Goal: Task Accomplishment & Management: Use online tool/utility

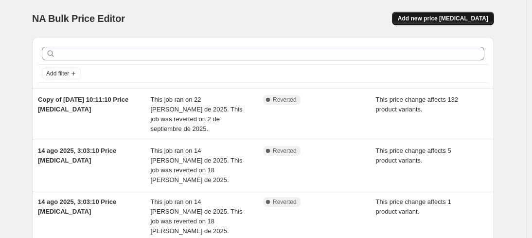
click at [446, 18] on span "Add new price [MEDICAL_DATA]" at bounding box center [443, 19] width 90 height 8
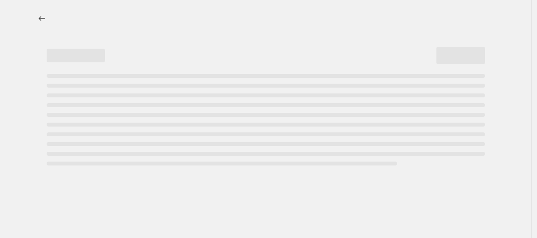
select select "percentage"
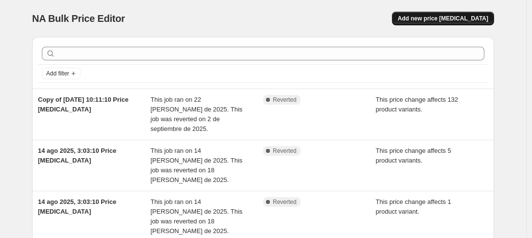
click at [443, 22] on span "Add new price [MEDICAL_DATA]" at bounding box center [443, 19] width 90 height 8
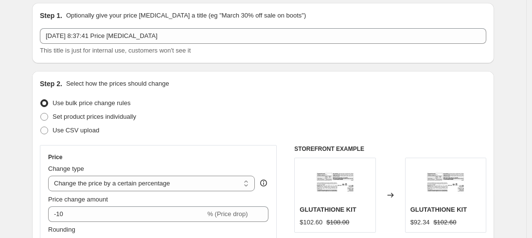
scroll to position [104, 0]
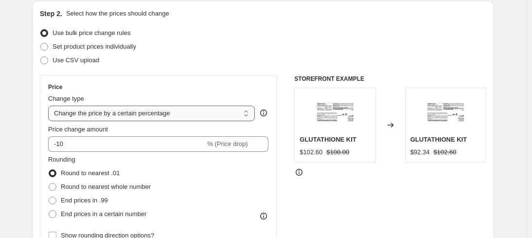
click at [193, 114] on select "Change the price to a certain amount Change the price by a certain amount Chang…" at bounding box center [151, 113] width 207 height 16
select select "ecap"
click at [51, 105] on select "Change the price to a certain amount Change the price by a certain amount Chang…" at bounding box center [151, 113] width 207 height 16
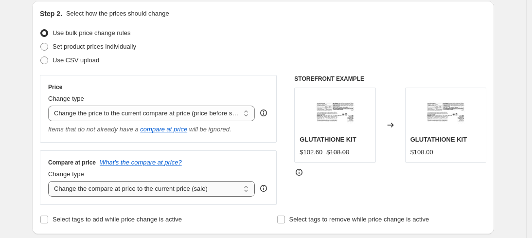
click at [123, 186] on select "Change the compare at price to the current price (sale) Change the compare at p…" at bounding box center [151, 189] width 207 height 16
select select "no_change"
click at [51, 181] on select "Change the compare at price to the current price (sale) Change the compare at p…" at bounding box center [151, 189] width 207 height 16
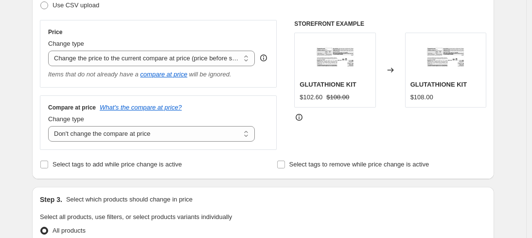
scroll to position [289, 0]
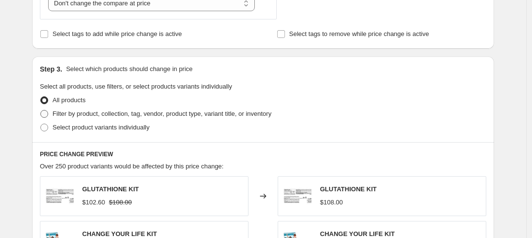
click at [93, 109] on span "Filter by product, collection, tag, vendor, product type, variant title, or inv…" at bounding box center [162, 114] width 219 height 10
click at [41, 110] on input "Filter by product, collection, tag, vendor, product type, variant title, or inv…" at bounding box center [40, 110] width 0 height 0
radio input "true"
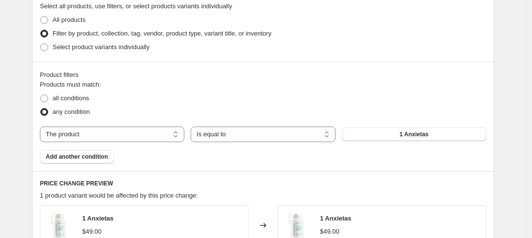
scroll to position [409, 0]
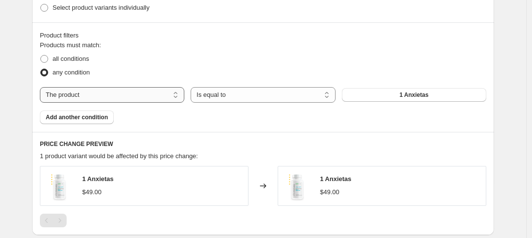
click at [152, 96] on select "The product The product's collection The product's tag The product's vendor The…" at bounding box center [112, 95] width 144 height 16
select select "collection"
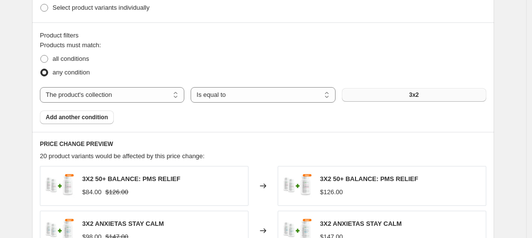
click at [413, 89] on button "3x2" at bounding box center [414, 95] width 144 height 14
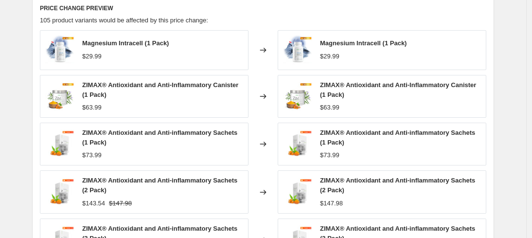
scroll to position [748, 0]
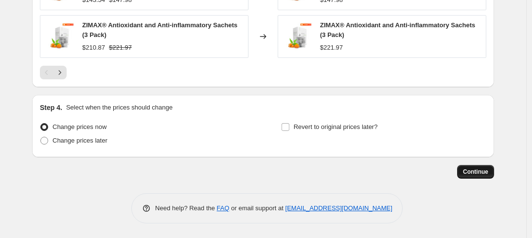
click at [481, 170] on span "Continue" at bounding box center [475, 172] width 25 height 8
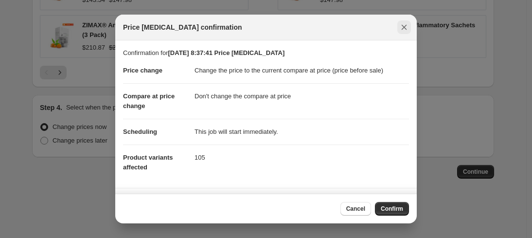
click at [401, 26] on icon "Close" at bounding box center [404, 27] width 10 height 10
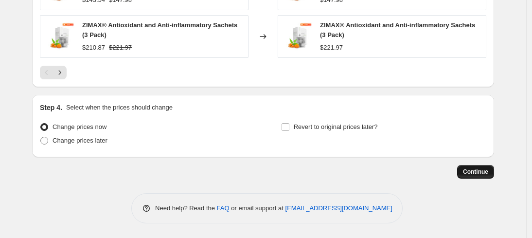
click at [479, 170] on span "Continue" at bounding box center [475, 172] width 25 height 8
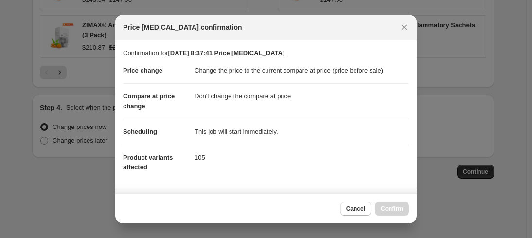
scroll to position [0, 0]
click at [391, 206] on span "Confirm" at bounding box center [392, 209] width 22 height 8
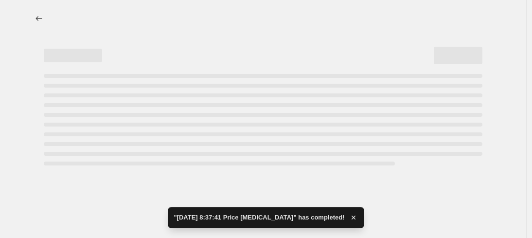
select select "ecap"
select select "no_change"
select select "collection"
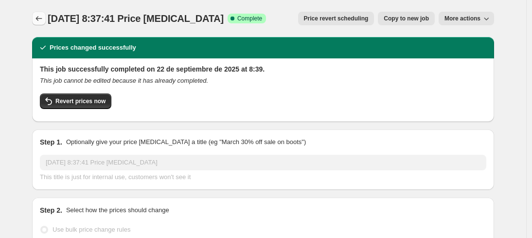
click at [42, 17] on icon "Price change jobs" at bounding box center [39, 19] width 10 height 10
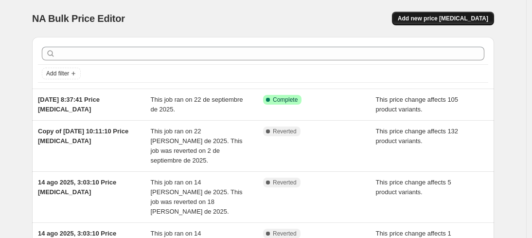
click at [443, 15] on span "Add new price change job" at bounding box center [443, 19] width 90 height 8
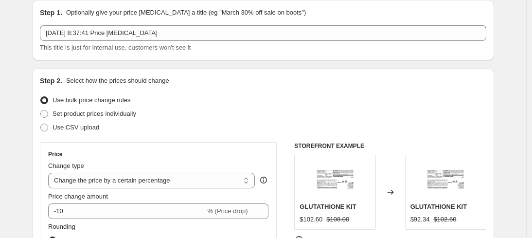
scroll to position [161, 0]
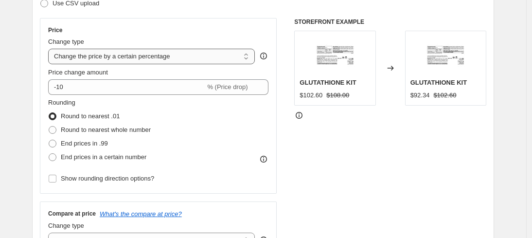
click at [170, 59] on select "Change the price to a certain amount Change the price by a certain amount Chang…" at bounding box center [151, 57] width 207 height 16
select select "ecap"
click at [51, 49] on select "Change the price to a certain amount Change the price by a certain amount Chang…" at bounding box center [151, 57] width 207 height 16
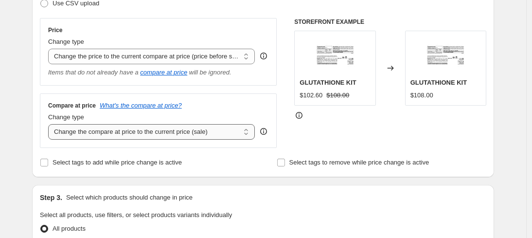
click at [110, 136] on select "Change the compare at price to the current price (sale) Change the compare at p…" at bounding box center [151, 132] width 207 height 16
select select "no_change"
click at [51, 124] on select "Change the compare at price to the current price (sale) Change the compare at p…" at bounding box center [151, 132] width 207 height 16
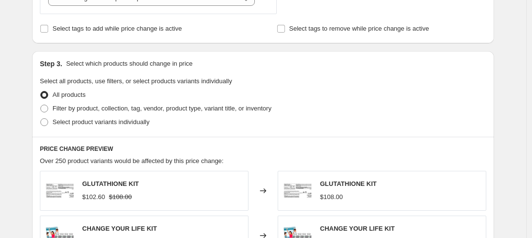
scroll to position [302, 0]
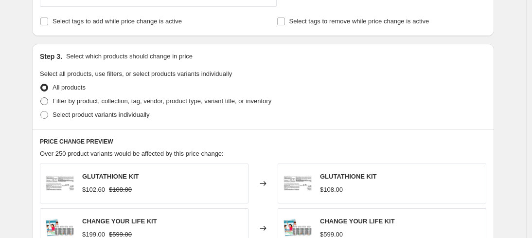
click at [112, 99] on span "Filter by product, collection, tag, vendor, product type, variant title, or inv…" at bounding box center [162, 100] width 219 height 7
click at [41, 98] on input "Filter by product, collection, tag, vendor, product type, variant title, or inv…" at bounding box center [40, 97] width 0 height 0
radio input "true"
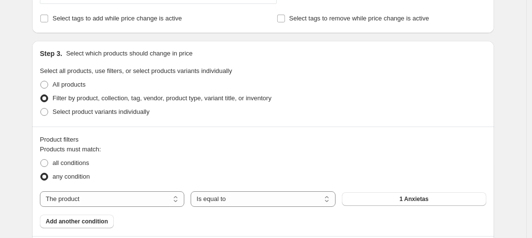
scroll to position [341, 0]
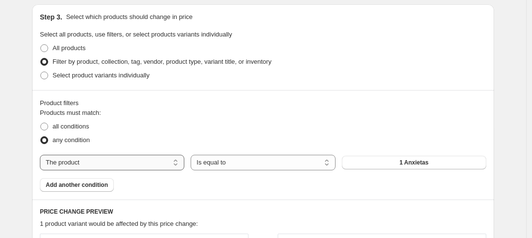
click at [147, 164] on select "The product The product's collection The product's tag The product's vendor The…" at bounding box center [112, 163] width 144 height 16
select select "collection"
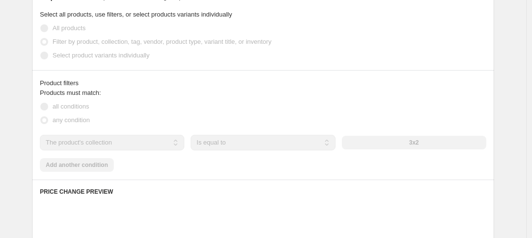
scroll to position [383, 0]
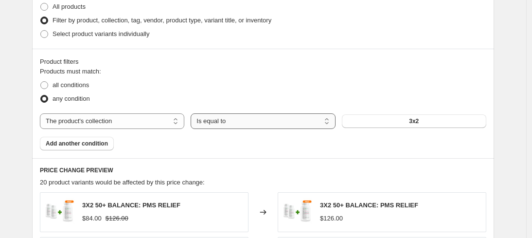
click at [318, 124] on select "Is equal to Is not equal to" at bounding box center [263, 121] width 144 height 16
click at [392, 120] on button "3x2" at bounding box center [414, 121] width 144 height 14
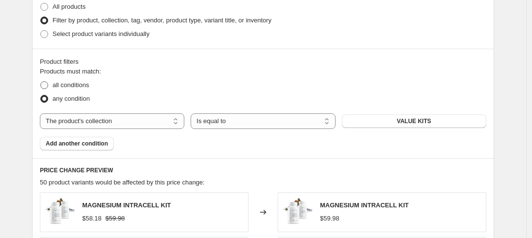
click at [48, 86] on span at bounding box center [44, 85] width 8 height 8
click at [41, 82] on input "all conditions" at bounding box center [40, 81] width 0 height 0
radio input "true"
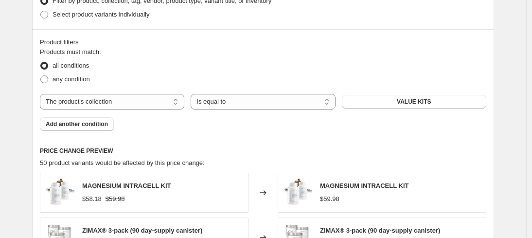
scroll to position [403, 0]
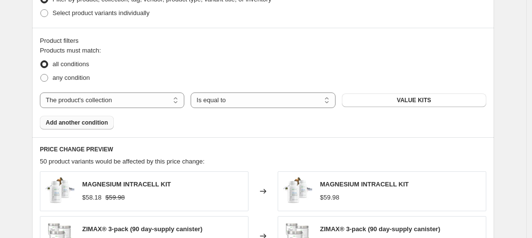
click at [84, 127] on button "Add another condition" at bounding box center [77, 123] width 74 height 14
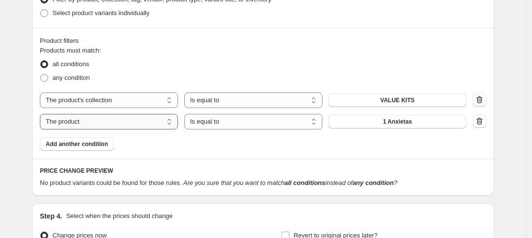
click at [175, 122] on select "The product The product's collection The product's tag The product's vendor The…" at bounding box center [109, 122] width 138 height 16
click at [124, 121] on select "The product The product's collection The product's tag The product's vendor The…" at bounding box center [109, 122] width 138 height 16
select select "title"
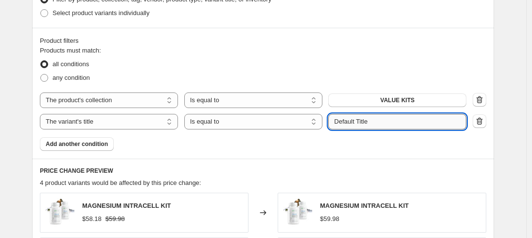
click at [364, 123] on input "Default Title" at bounding box center [397, 122] width 138 height 16
click at [366, 124] on input "Default Title" at bounding box center [397, 122] width 138 height 16
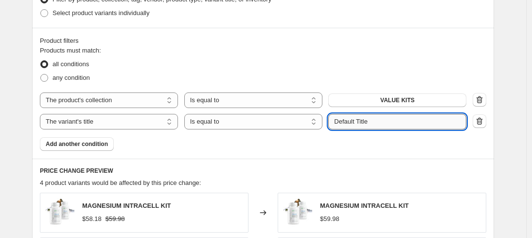
click at [366, 124] on input "Default Title" at bounding box center [397, 122] width 138 height 16
paste input "https://admin.shopify.com/store/paleolife/products/85989294105"
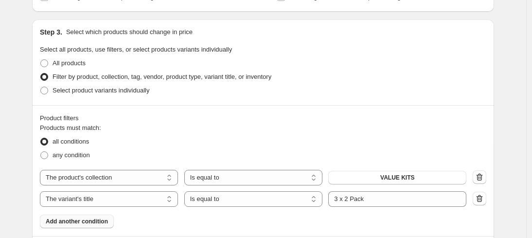
scroll to position [445, 0]
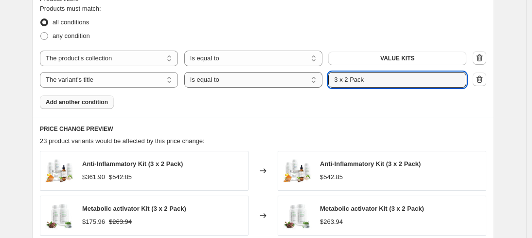
drag, startPoint x: 351, startPoint y: 79, endPoint x: 317, endPoint y: 79, distance: 34.0
click at [317, 79] on div "The product The product's collection The product's tag The product's vendor The…" at bounding box center [253, 80] width 426 height 16
type input "1 Pack"
click at [457, 113] on div "Product filters Products must match: all conditions any condition The product T…" at bounding box center [263, 51] width 462 height 131
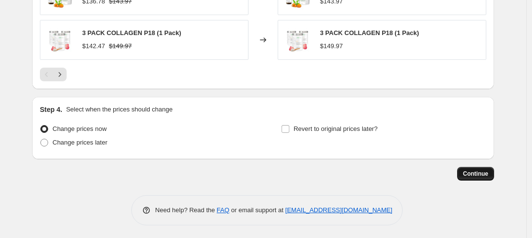
scroll to position [757, 0]
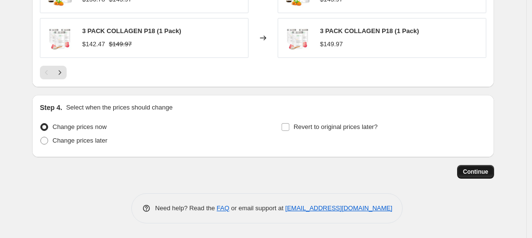
click at [473, 173] on span "Continue" at bounding box center [475, 172] width 25 height 8
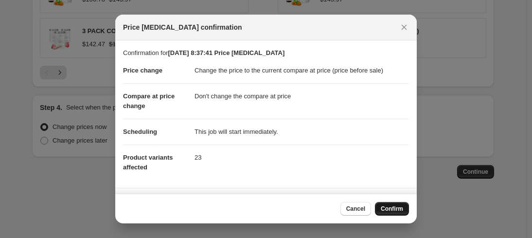
click at [386, 204] on button "Confirm" at bounding box center [392, 209] width 34 height 14
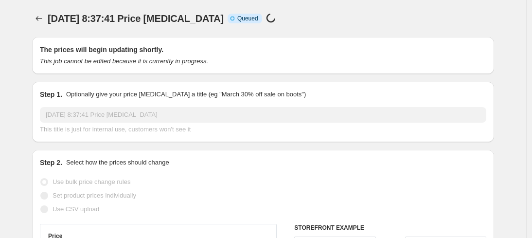
scroll to position [757, 0]
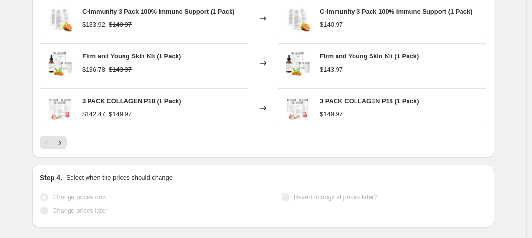
select select "ecap"
select select "no_change"
select select "collection"
select select "title"
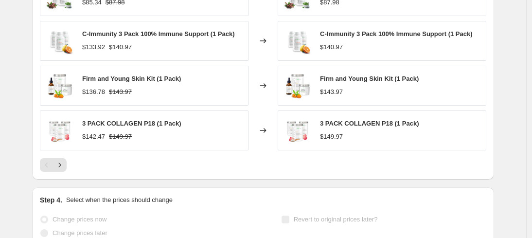
scroll to position [0, 0]
